Goal: Information Seeking & Learning: Learn about a topic

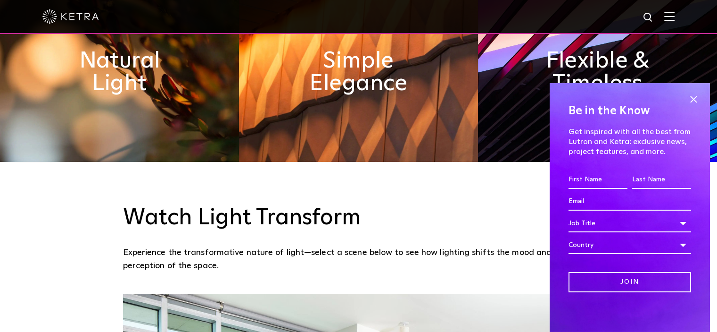
scroll to position [519, 0]
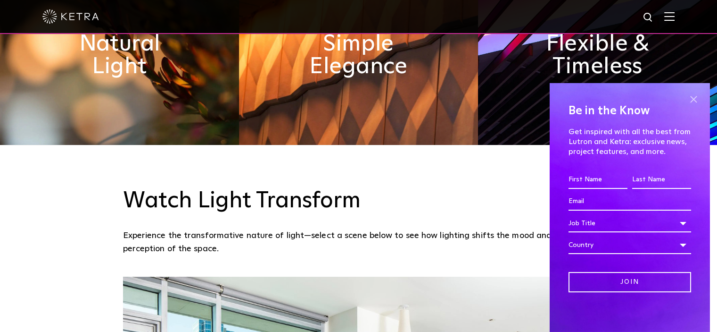
click at [687, 98] on span at bounding box center [694, 99] width 14 height 14
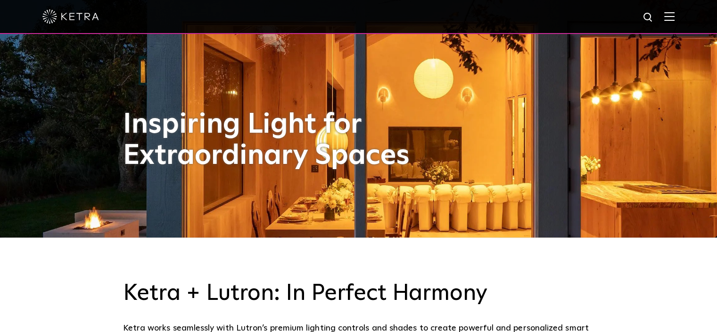
scroll to position [0, 0]
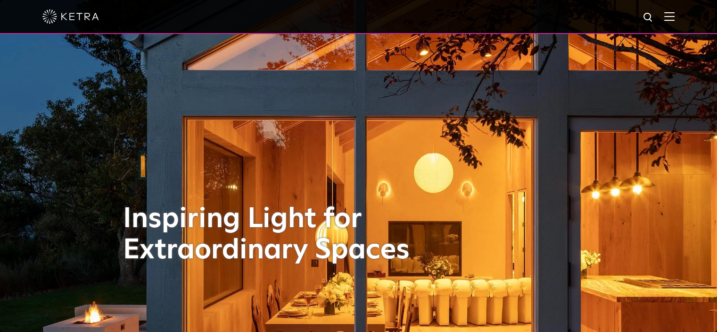
click at [674, 18] on img at bounding box center [670, 16] width 10 height 9
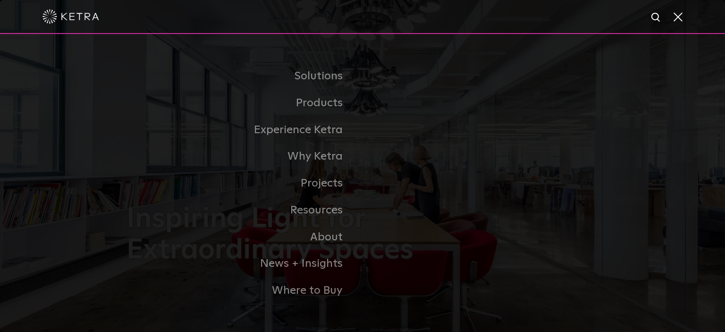
click at [0, 0] on link "Commercial Products" at bounding box center [0, 0] width 0 height 0
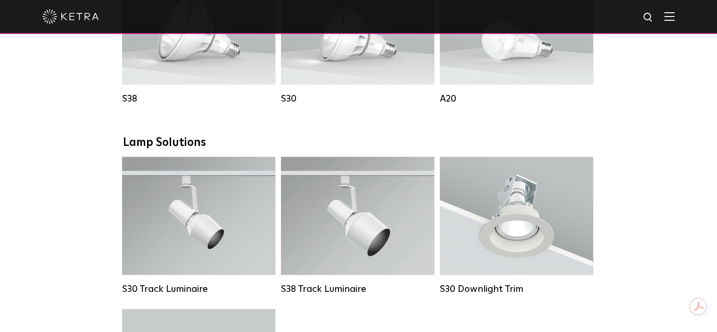
scroll to position [708, 0]
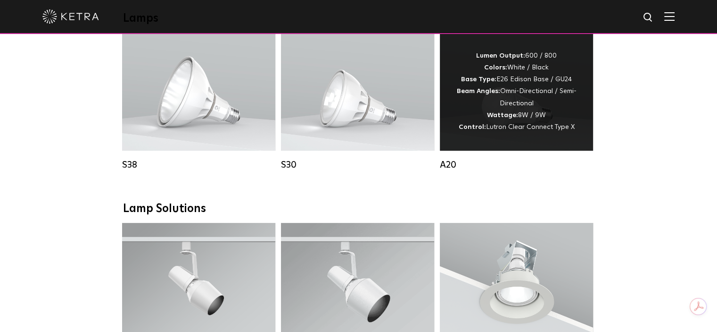
click at [522, 121] on div "Lumen Output: 600 / 800 Colors: White / Black Base Type: E26 Edison Base / GU24…" at bounding box center [516, 91] width 125 height 83
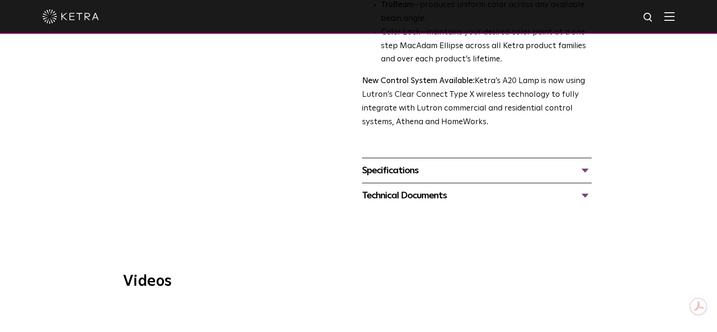
scroll to position [377, 0]
click at [405, 163] on div "Specifications" at bounding box center [477, 170] width 230 height 15
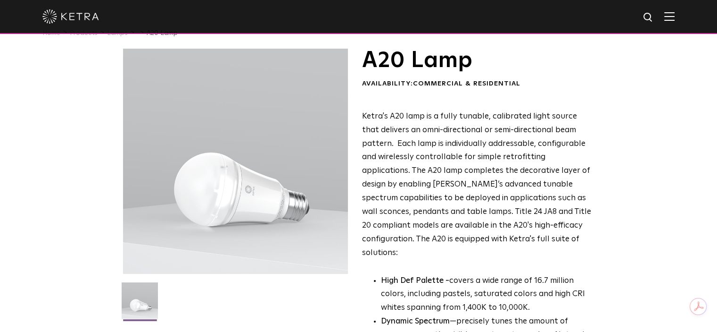
scroll to position [0, 0]
